Goal: Task Accomplishment & Management: Use online tool/utility

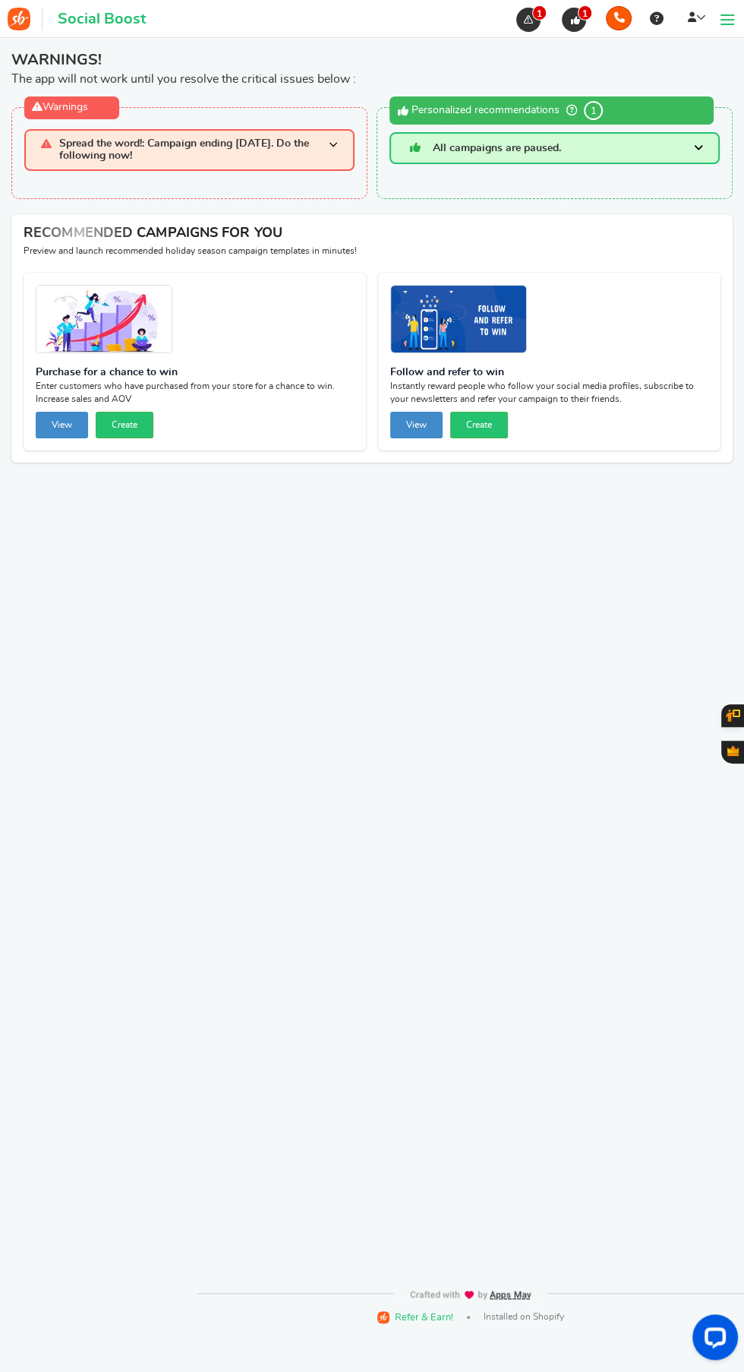
click at [148, 152] on span "Spread the word!: Campaign ending [DATE]. Do the following now!" at bounding box center [194, 150] width 270 height 24
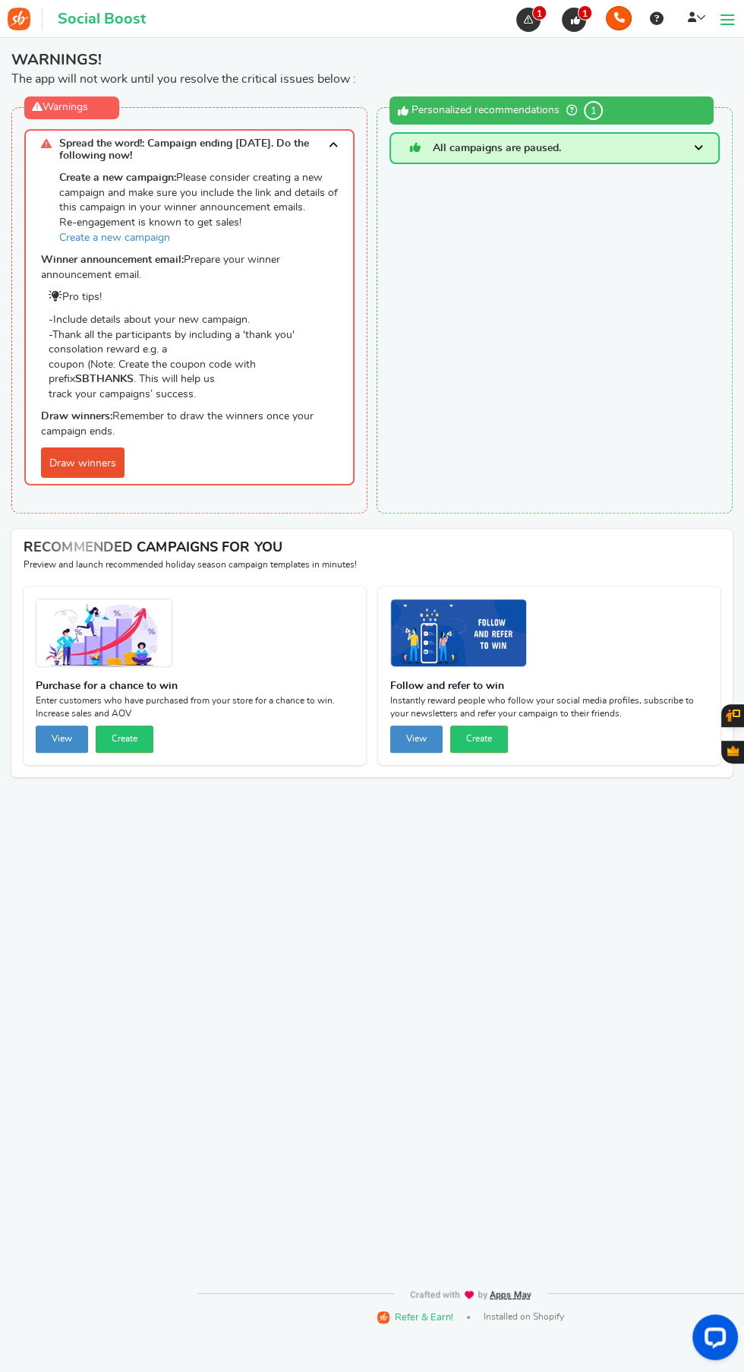
click at [79, 463] on link "Draw winners" at bounding box center [83, 462] width 84 height 30
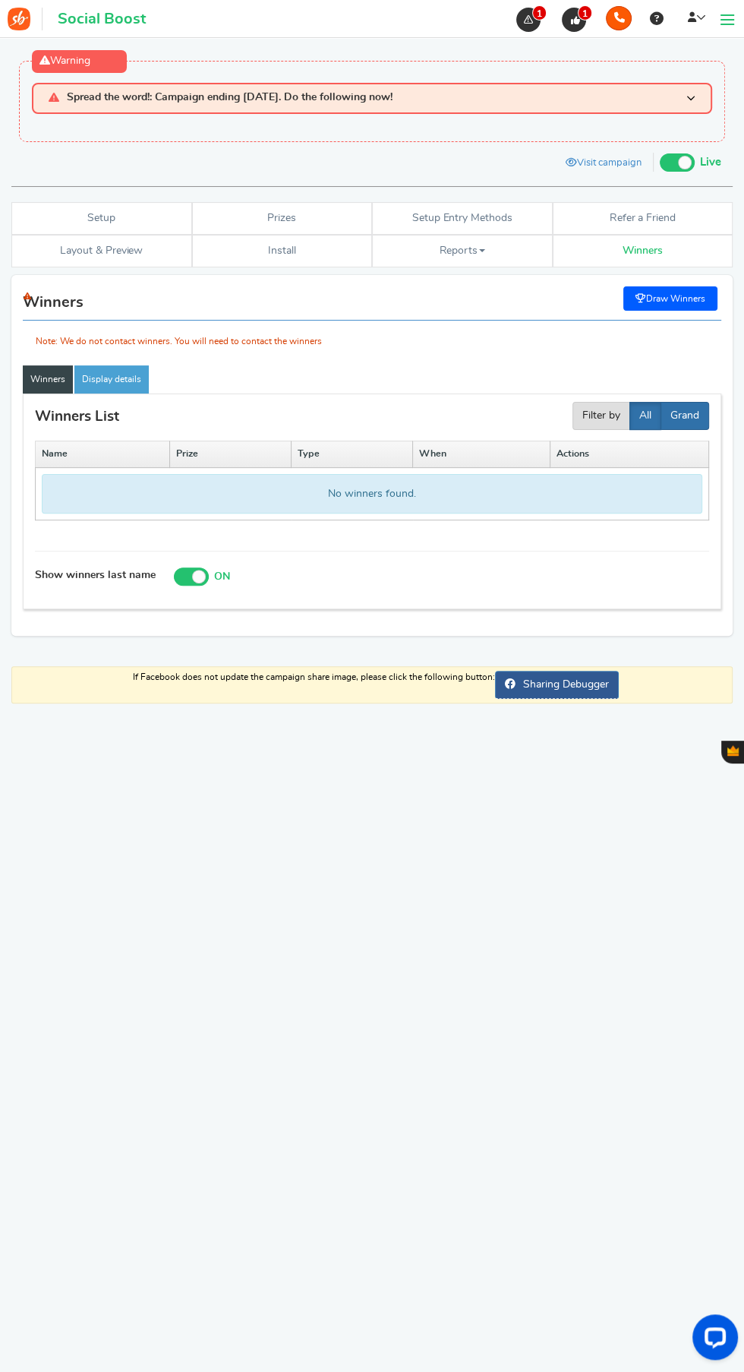
click at [688, 408] on button "Grand" at bounding box center [685, 416] width 49 height 28
click at [643, 409] on button "All" at bounding box center [646, 416] width 32 height 28
click at [682, 302] on div "Note: We do not contact winners. You will need to contact the winners" at bounding box center [372, 318] width 699 height 63
click at [671, 308] on div "Note: We do not contact winners. You will need to contact the winners" at bounding box center [372, 318] width 699 height 63
click at [715, 1339] on div "Open LiveChat chat widget" at bounding box center [715, 1336] width 24 height 24
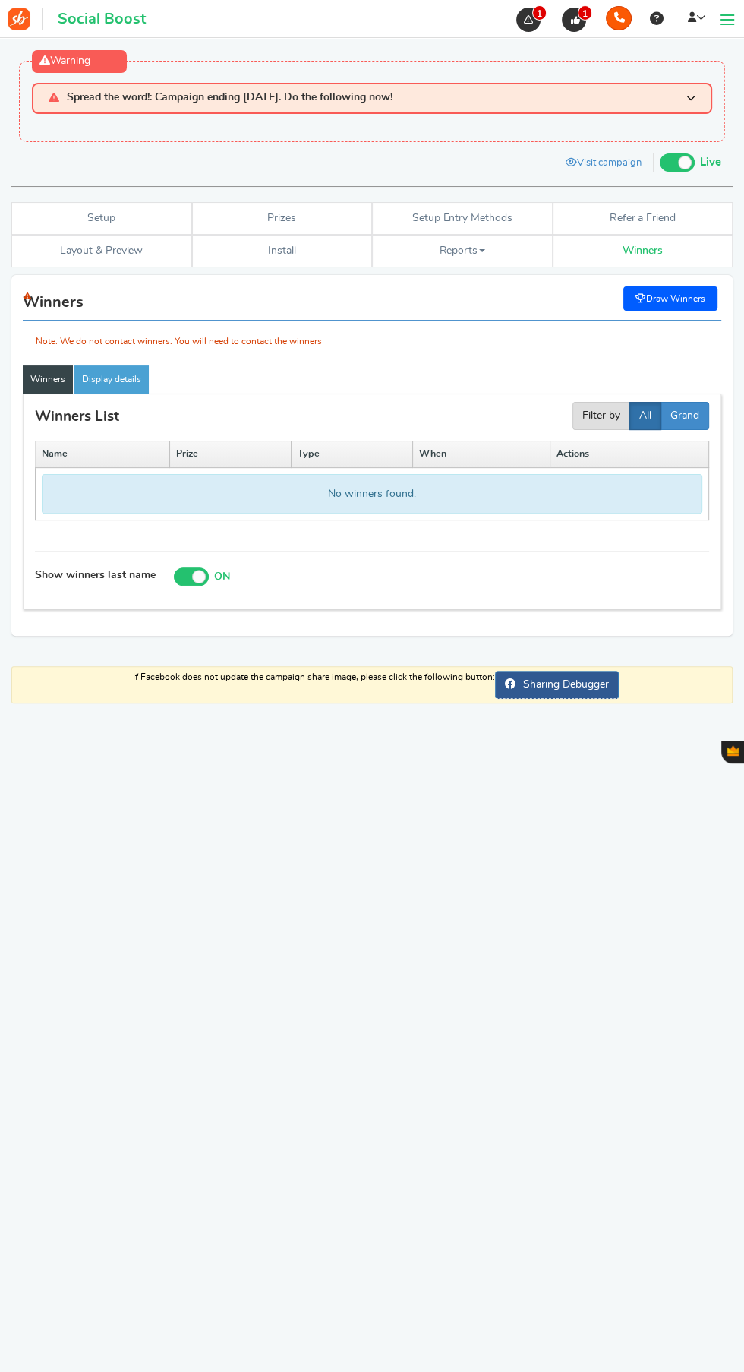
click at [214, 926] on div "RECOMMENDED CAMPAIGNS FOR YOU New Preview and launch recommended holiday season…" at bounding box center [372, 757] width 722 height 1230
